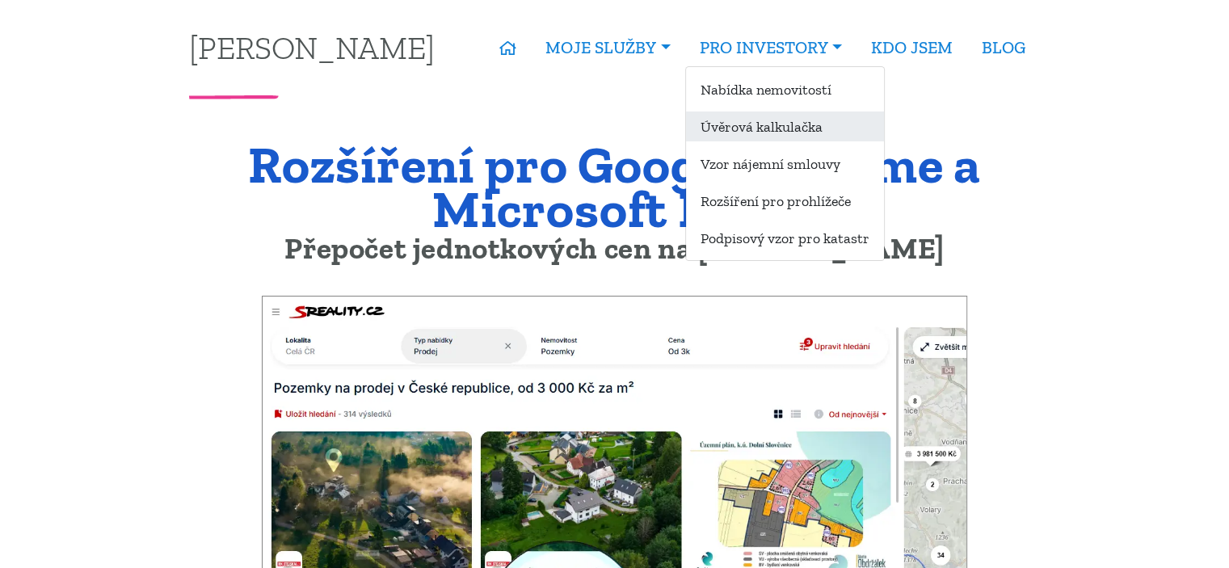
click at [776, 131] on link "Úvěrová kalkulačka" at bounding box center [785, 127] width 198 height 30
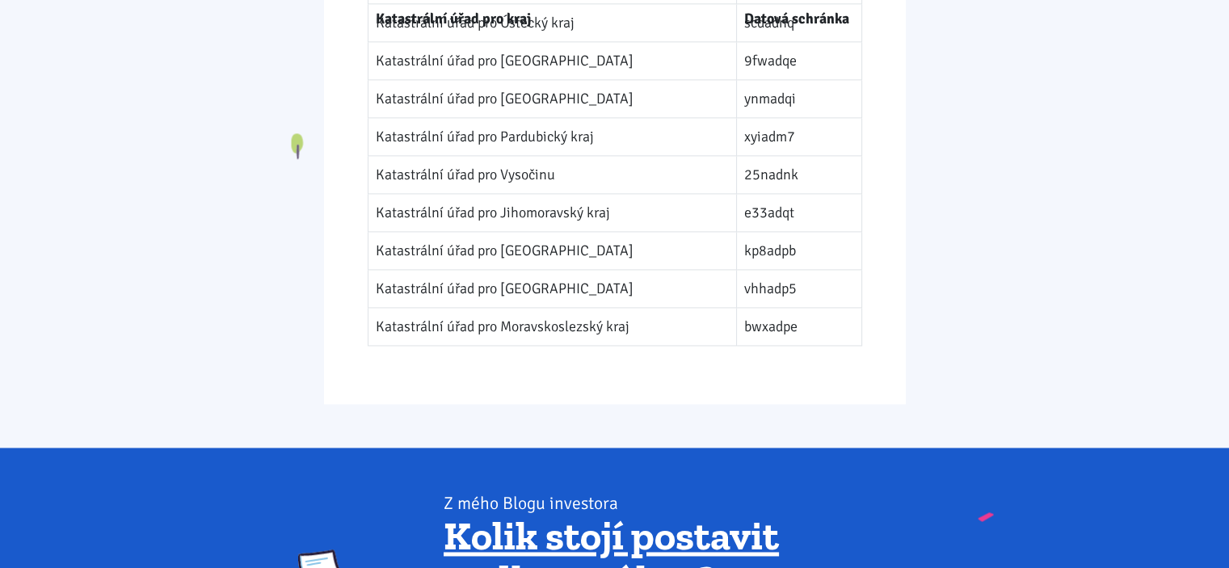
scroll to position [2262, 0]
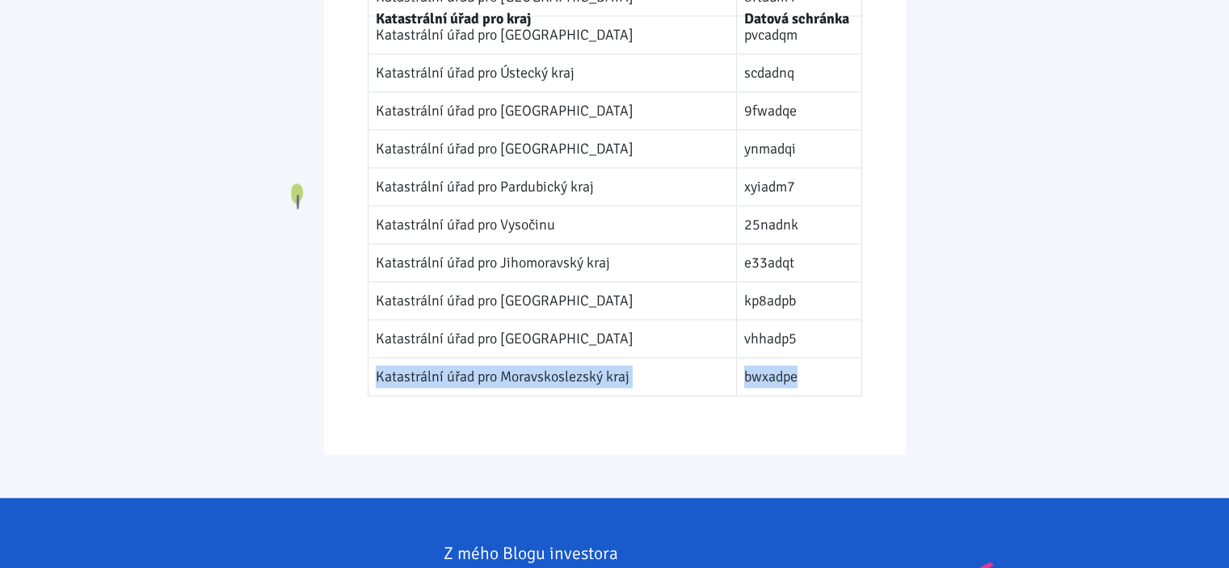
drag, startPoint x: 376, startPoint y: 350, endPoint x: 777, endPoint y: 351, distance: 400.8
click at [777, 358] on tr "Katastrální úřad pro Moravskoslezský kraj bwxadpe" at bounding box center [615, 377] width 494 height 38
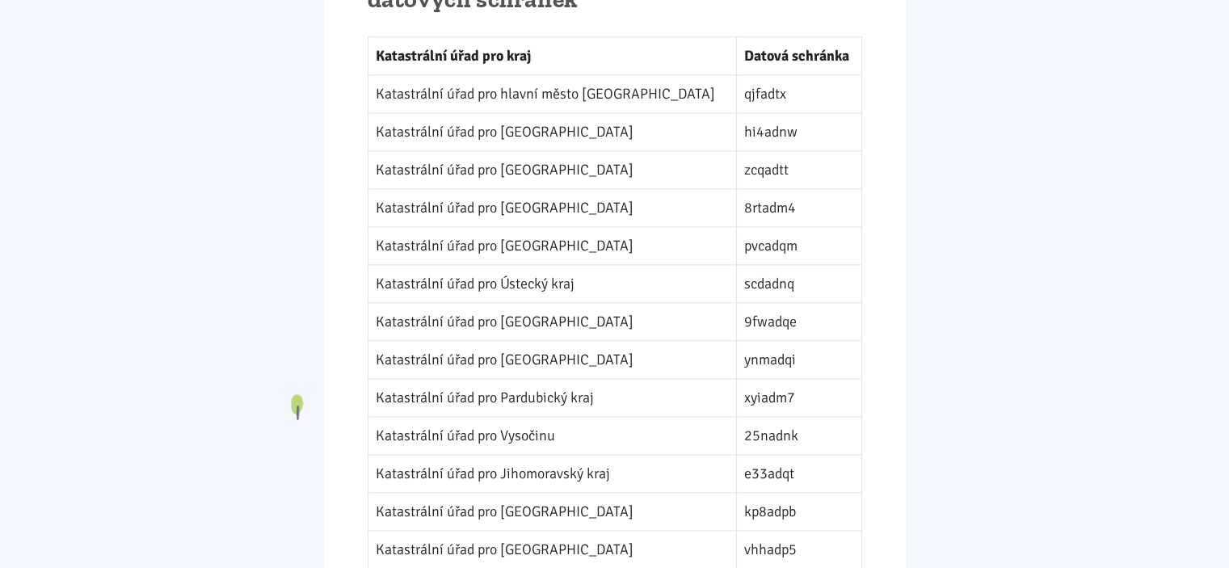
scroll to position [2047, 0]
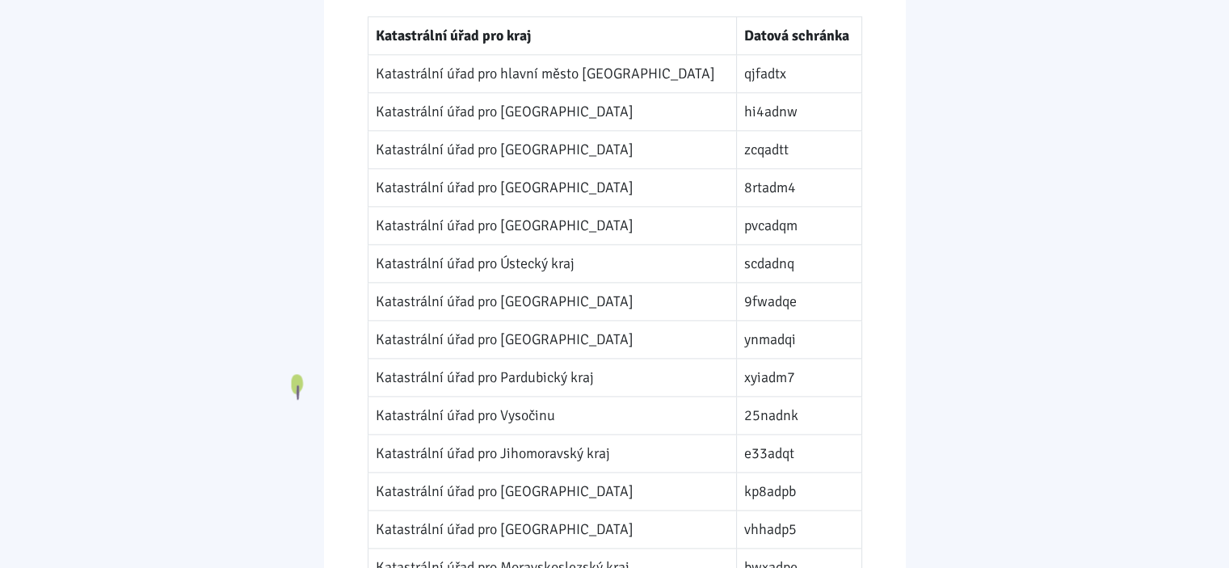
drag, startPoint x: 805, startPoint y: 349, endPoint x: 798, endPoint y: 390, distance: 41.7
drag, startPoint x: 773, startPoint y: 368, endPoint x: 769, endPoint y: 350, distance: 18.2
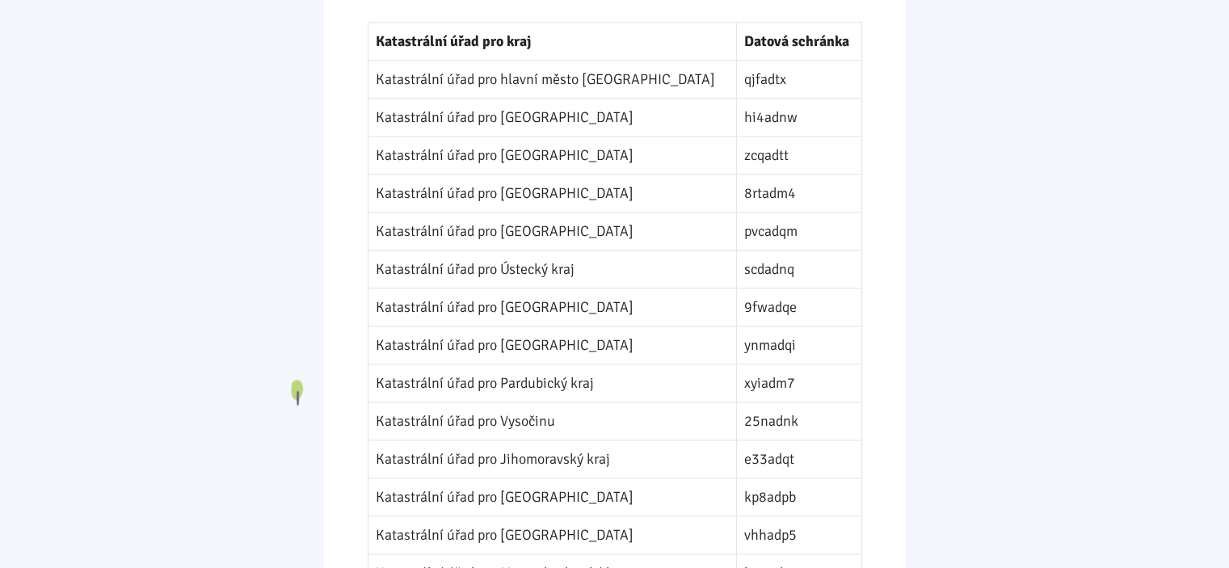
click at [769, 364] on td "xyiadm7" at bounding box center [798, 383] width 125 height 38
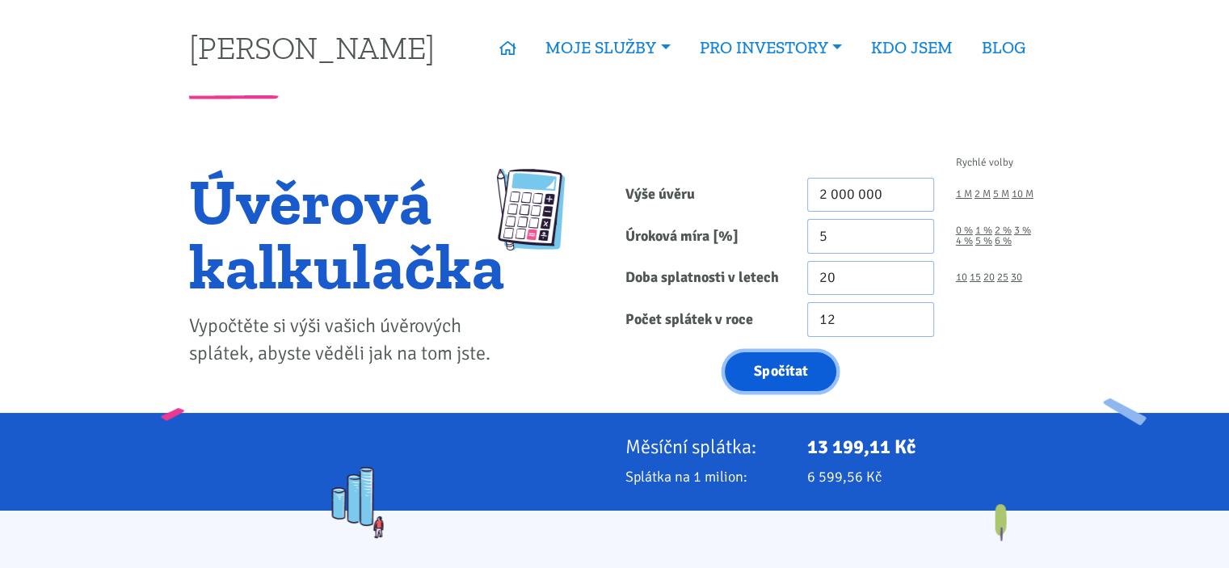
click at [788, 366] on button "Spočítat" at bounding box center [781, 372] width 112 height 40
type input "2000000"
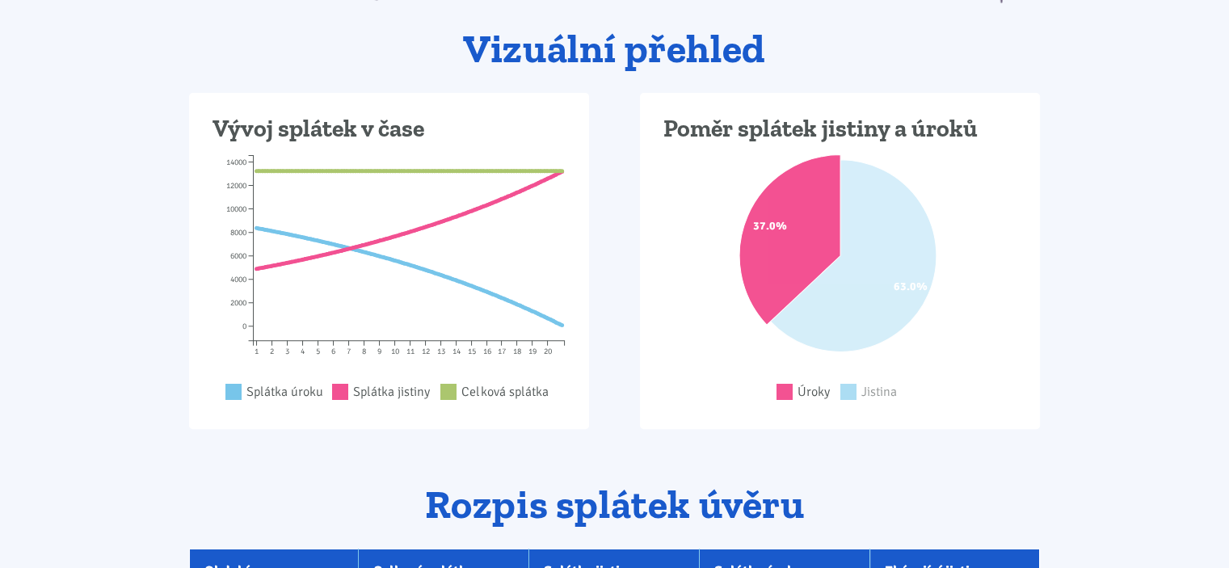
scroll to position [107, 0]
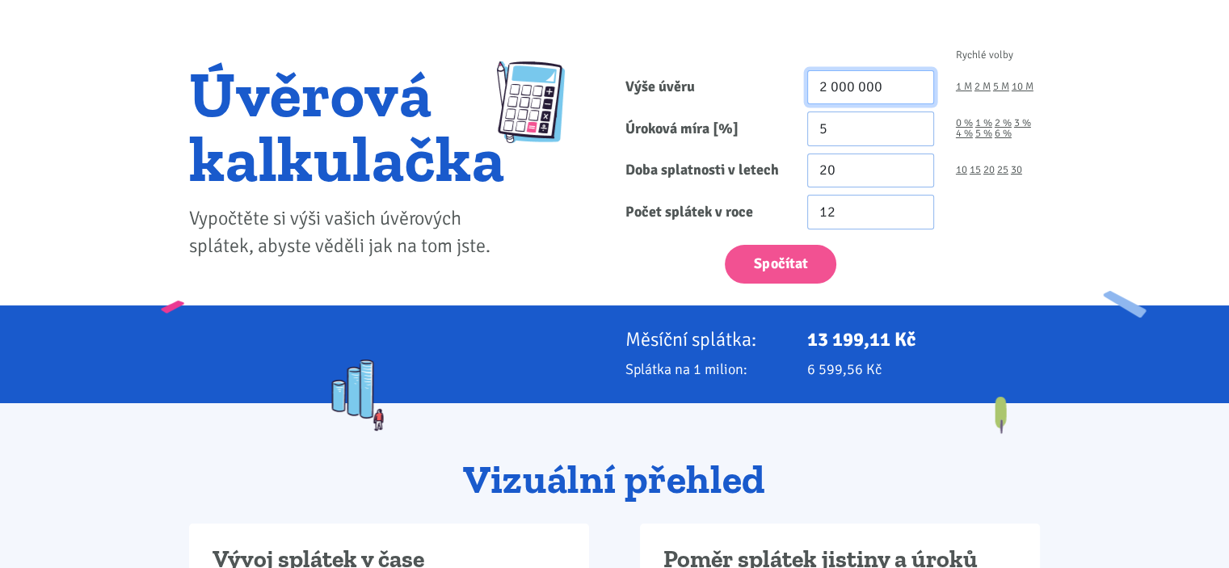
drag, startPoint x: 825, startPoint y: 93, endPoint x: 811, endPoint y: 92, distance: 13.8
click at [811, 92] on input "2 000 000" at bounding box center [870, 87] width 127 height 35
drag, startPoint x: 835, startPoint y: 82, endPoint x: 810, endPoint y: 83, distance: 25.1
click at [810, 83] on input "2 000 000" at bounding box center [870, 87] width 127 height 35
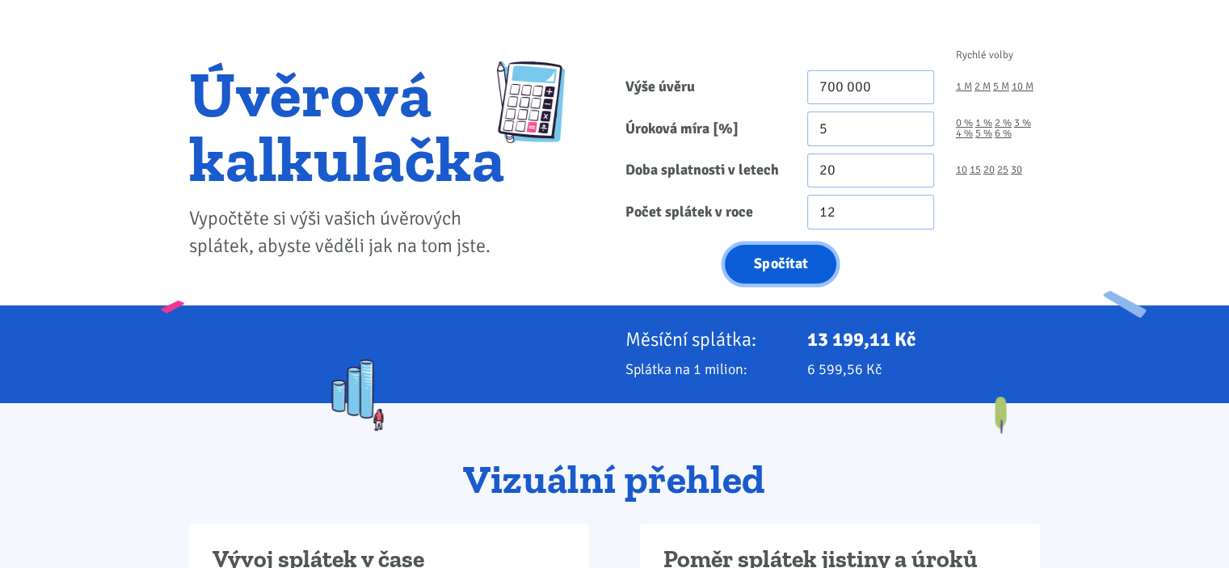
click at [801, 255] on button "Spočítat" at bounding box center [781, 265] width 112 height 40
type input "700000"
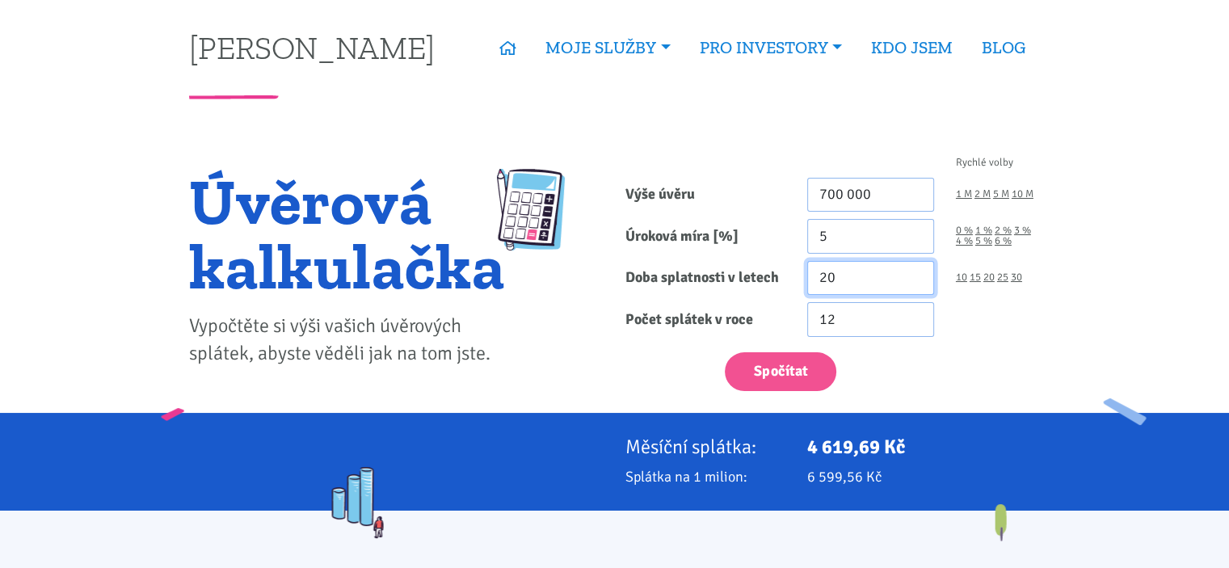
click at [809, 271] on input "20" at bounding box center [870, 278] width 127 height 35
type input "30"
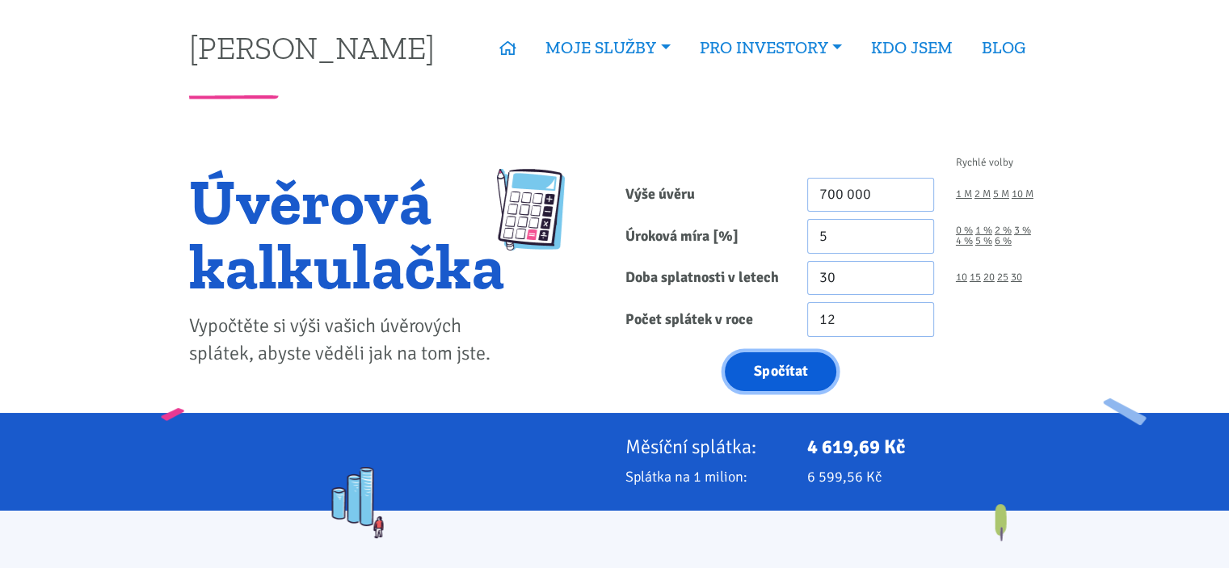
click at [804, 362] on button "Spočítat" at bounding box center [781, 372] width 112 height 40
type input "700000"
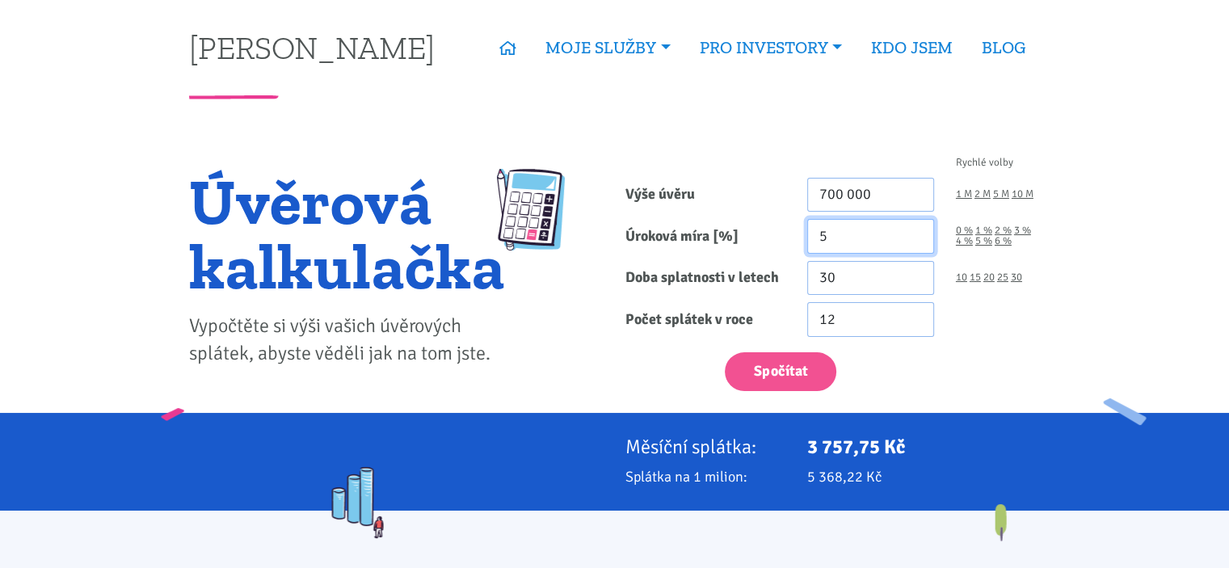
drag, startPoint x: 825, startPoint y: 234, endPoint x: 814, endPoint y: 234, distance: 11.3
click at [814, 234] on input "5" at bounding box center [870, 236] width 127 height 35
type input "3"
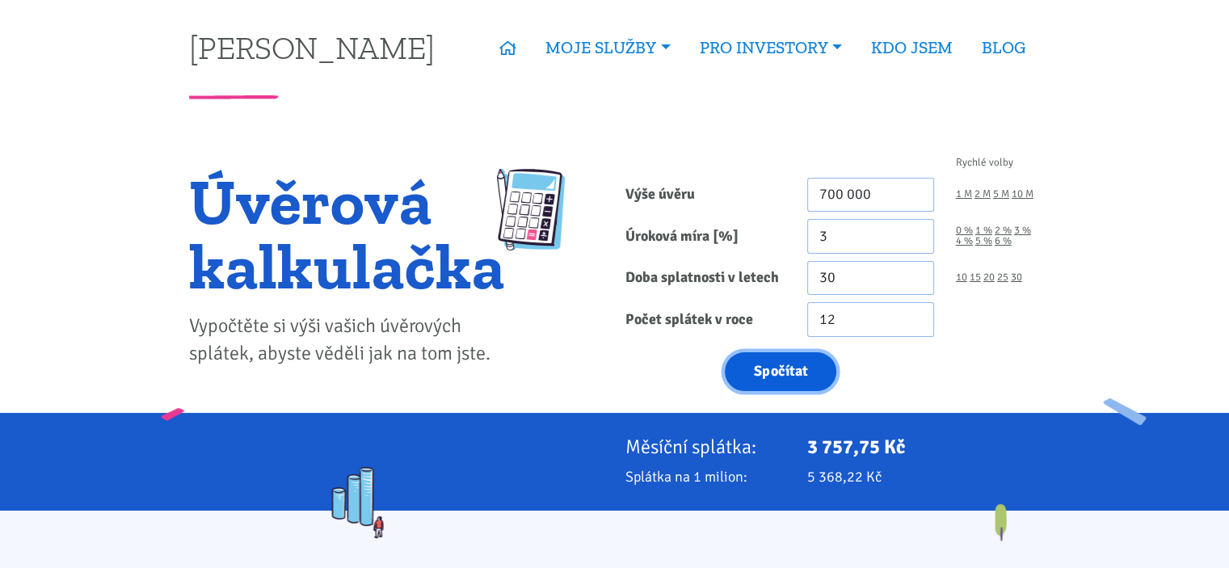
click at [797, 370] on button "Spočítat" at bounding box center [781, 372] width 112 height 40
type input "700000"
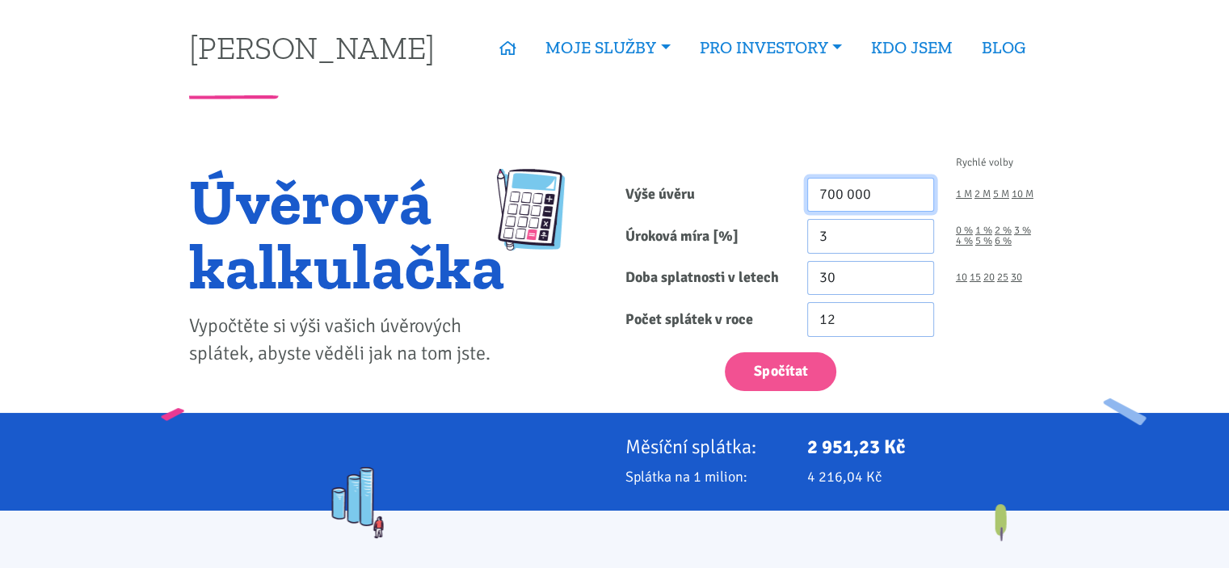
drag, startPoint x: 827, startPoint y: 193, endPoint x: 802, endPoint y: 193, distance: 25.9
click at [802, 193] on div "700 000" at bounding box center [871, 195] width 149 height 35
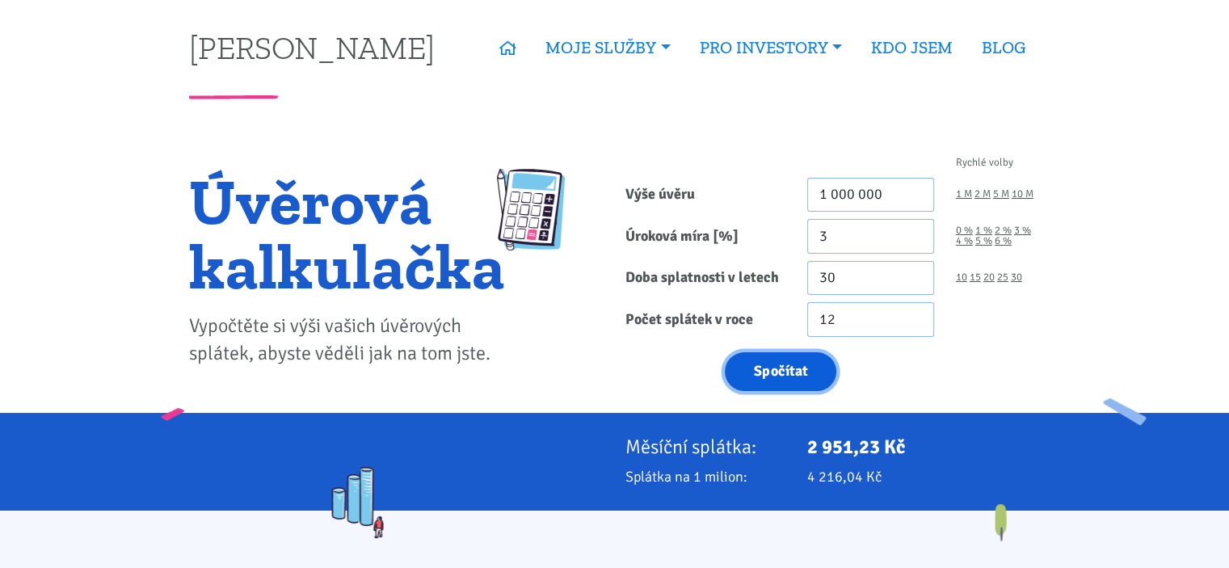
click at [789, 352] on button "Spočítat" at bounding box center [781, 372] width 112 height 40
type input "1000000"
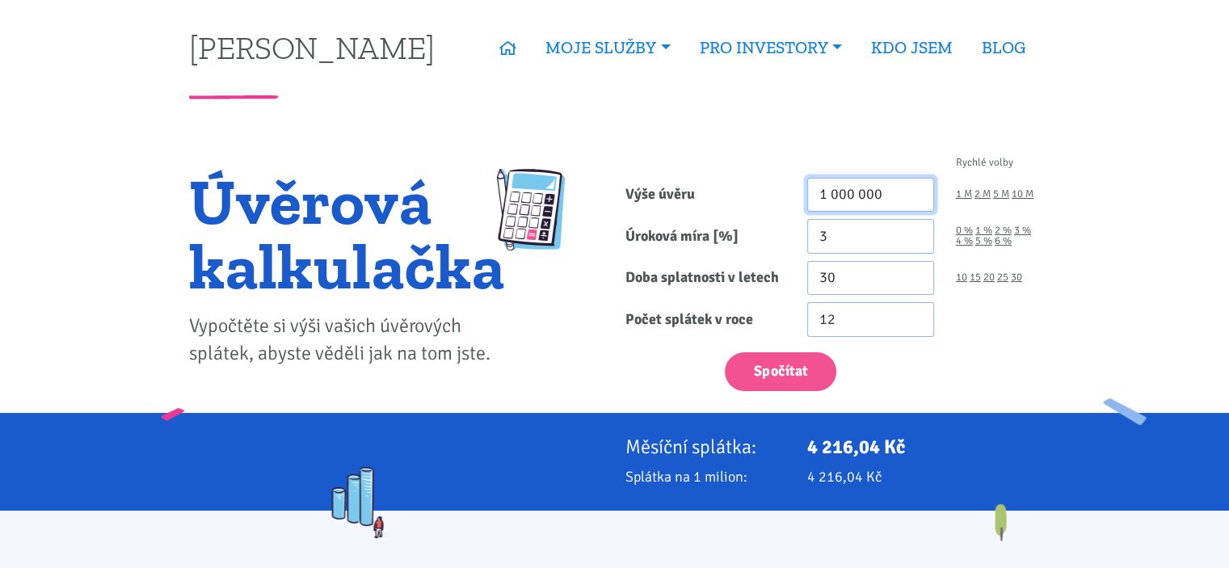
drag, startPoint x: 827, startPoint y: 198, endPoint x: 807, endPoint y: 198, distance: 19.4
click at [807, 198] on input "1 000 000" at bounding box center [870, 195] width 127 height 35
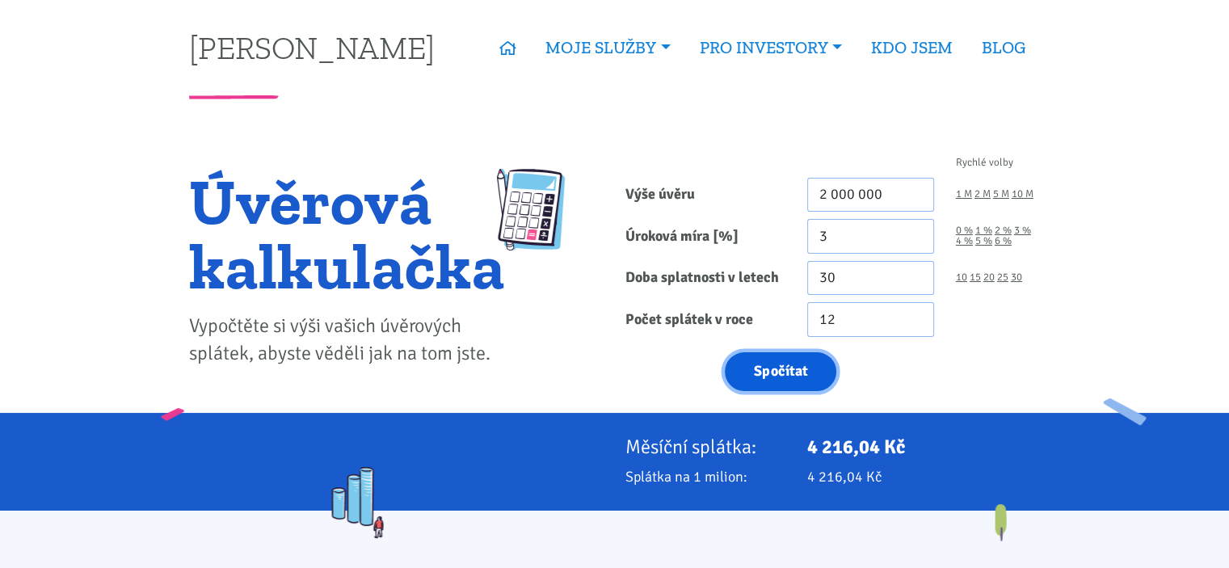
click at [798, 360] on button "Spočítat" at bounding box center [781, 372] width 112 height 40
type input "2000000"
